Goal: Contribute content

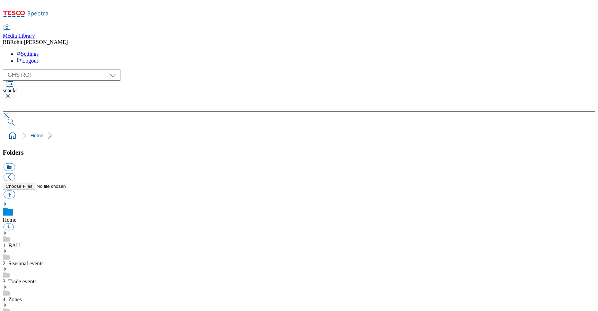
select select "flare-ghs-roi"
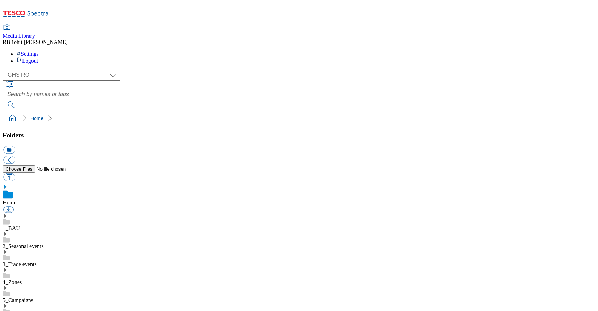
scroll to position [1, 0]
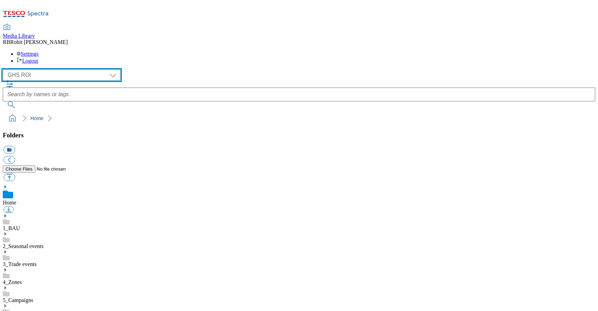
click at [64, 70] on select "Clubcard Marketing Clubcard ROI Dotcom UK GHS Marketing UK GHS ROI Realfood Tes…" at bounding box center [62, 75] width 118 height 11
select select "flare-ghs-mktg"
click at [5, 70] on select "Clubcard Marketing Clubcard ROI Dotcom UK GHS Marketing UK GHS ROI Realfood Tes…" at bounding box center [62, 75] width 118 height 11
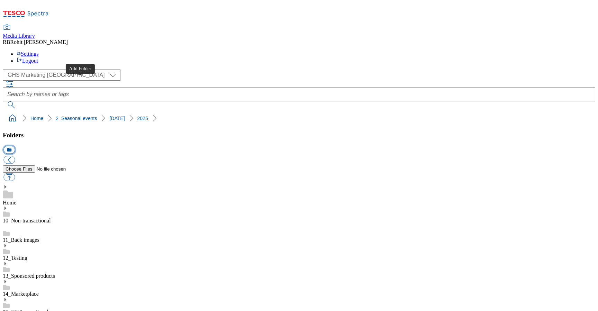
click at [15, 146] on button "icon_new_folder" at bounding box center [8, 150] width 11 height 8
paste input "Whoosh Online Halloween Compet"
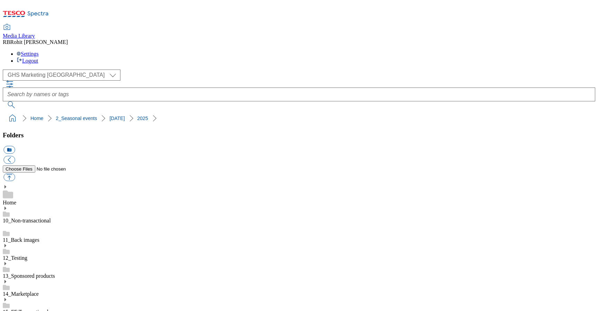
scroll to position [0, 0]
type input "Whoosh competition"
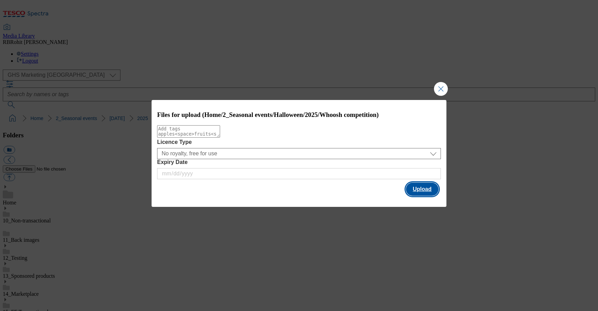
click at [415, 191] on button "Upload" at bounding box center [422, 189] width 33 height 13
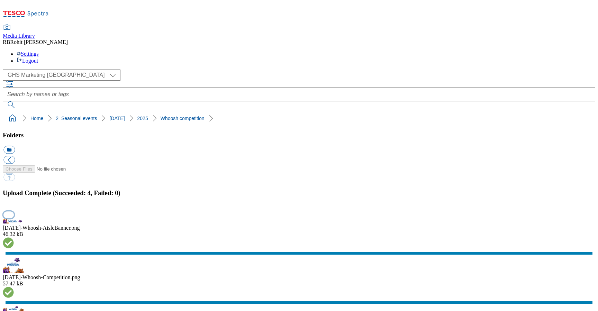
click at [14, 211] on button "button" at bounding box center [8, 214] width 10 height 7
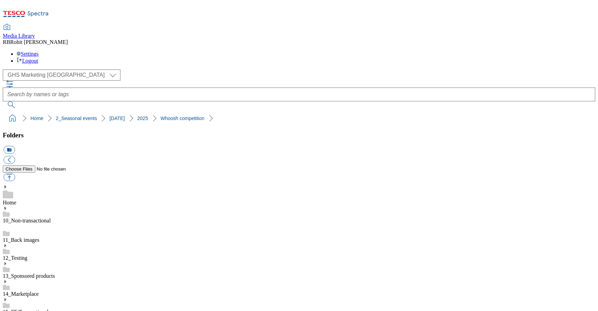
drag, startPoint x: 2, startPoint y: 68, endPoint x: 189, endPoint y: 68, distance: 187.1
click at [189, 112] on nav "Home 2_Seasonal events Halloween 2025 Whoosh competition" at bounding box center [299, 118] width 592 height 13
copy ol "Home 2_Seasonal events Halloween 2025 Whoosh competition"
